Goal: Information Seeking & Learning: Learn about a topic

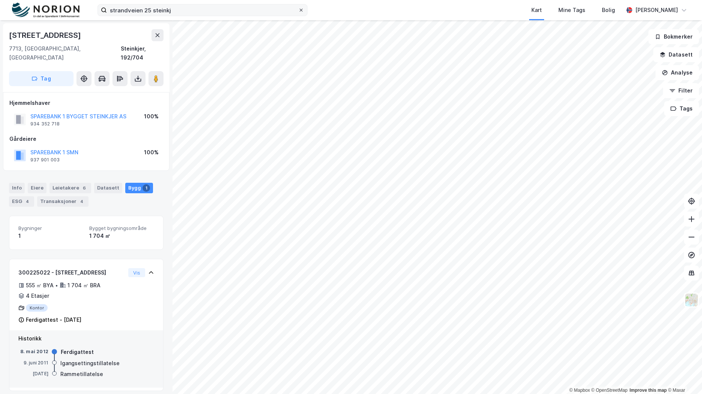
click at [299, 10] on icon at bounding box center [301, 10] width 4 height 4
click at [298, 10] on input "strandveien 25 steinkj" at bounding box center [202, 9] width 191 height 11
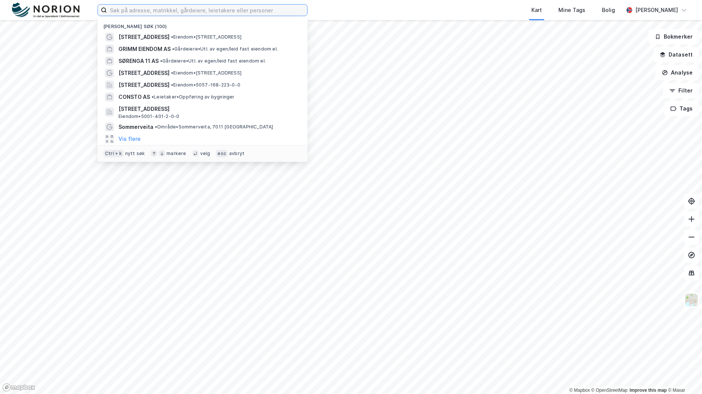
click at [284, 10] on input at bounding box center [207, 9] width 200 height 11
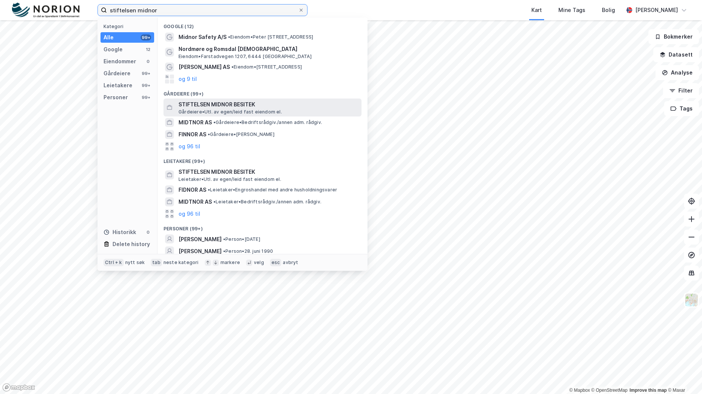
type input "stiftelsen midnor"
click at [277, 108] on span "STIFTELSEN MIDNOR BESITEK" at bounding box center [268, 104] width 180 height 9
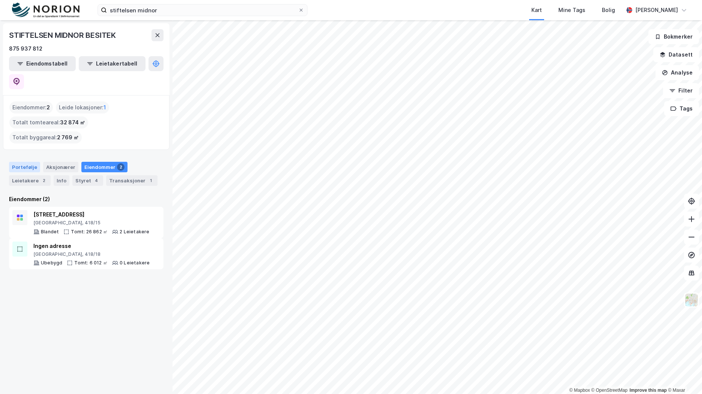
click at [26, 162] on div "Portefølje" at bounding box center [24, 167] width 31 height 10
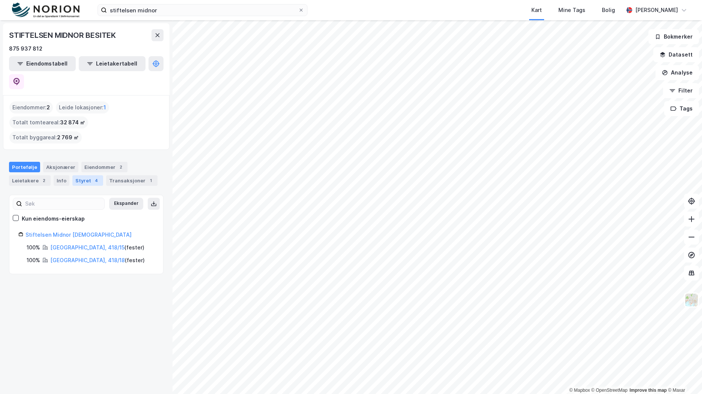
click at [93, 177] on div "4" at bounding box center [96, 180] width 7 height 7
